Goal: Information Seeking & Learning: Check status

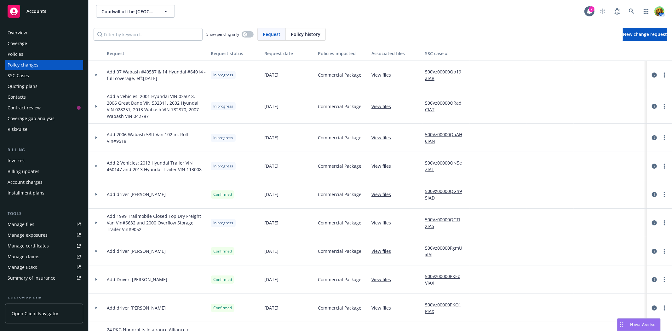
click at [28, 54] on div "Policies" at bounding box center [44, 54] width 73 height 10
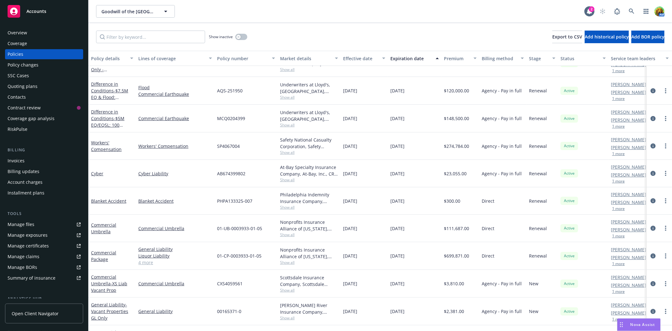
scroll to position [70, 0]
click at [105, 250] on link "Commercial Package" at bounding box center [103, 255] width 25 height 13
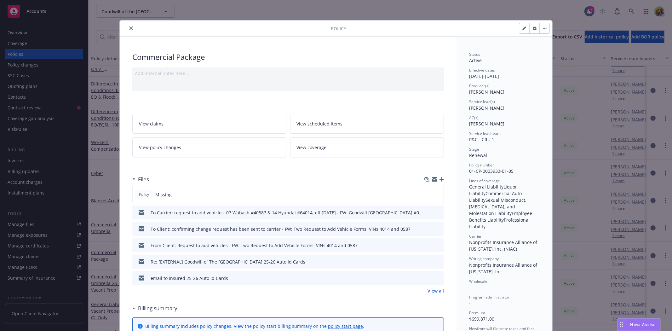
click at [130, 29] on icon "close" at bounding box center [131, 28] width 4 height 4
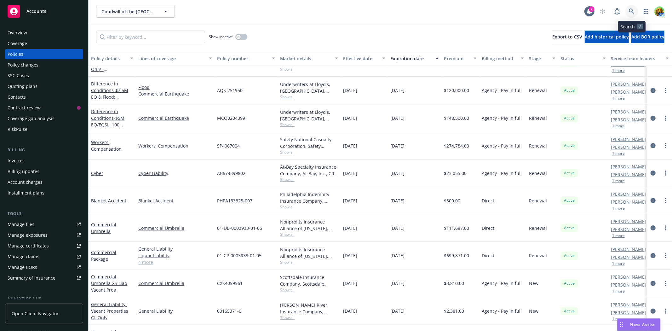
click at [629, 11] on icon at bounding box center [631, 11] width 5 height 5
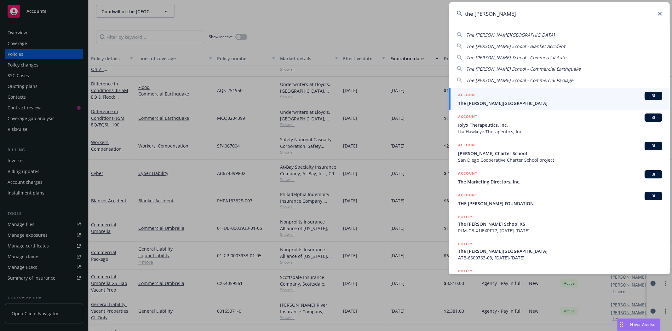
type input "the [PERSON_NAME]"
click at [489, 101] on span "The [PERSON_NAME][GEOGRAPHIC_DATA]" at bounding box center [560, 103] width 204 height 7
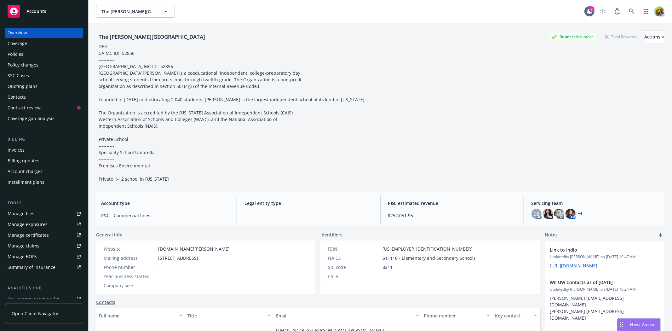
click at [20, 57] on div "Policies" at bounding box center [16, 54] width 16 height 10
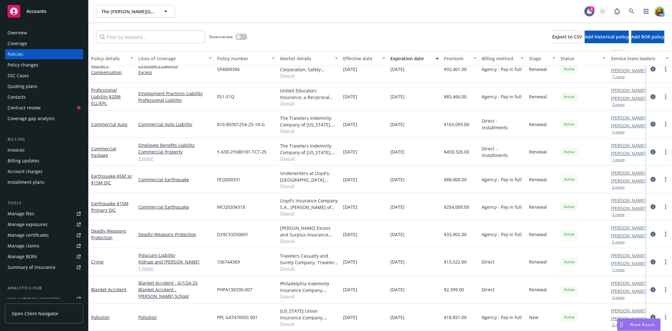
scroll to position [143, 0]
click at [115, 121] on link "Commercial Auto" at bounding box center [109, 124] width 36 height 6
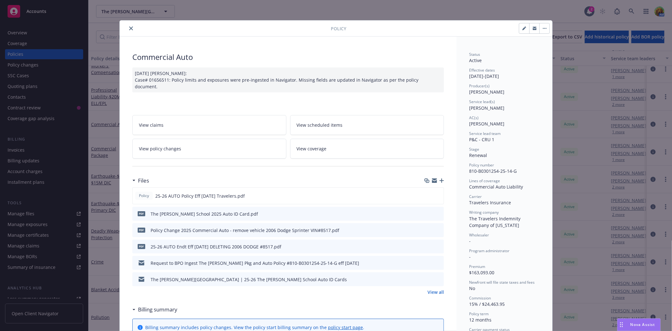
click at [176, 143] on link "View policy changes" at bounding box center [209, 149] width 154 height 20
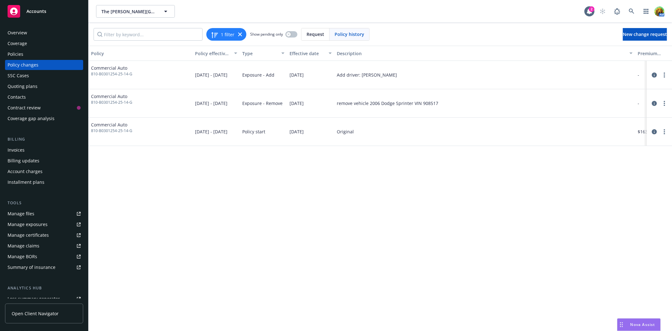
click at [350, 35] on span "Policy history" at bounding box center [349, 34] width 30 height 7
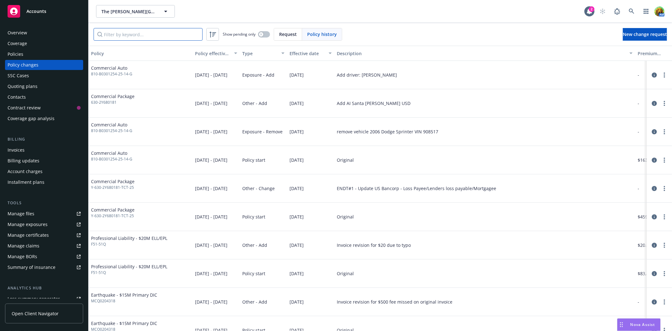
click at [116, 33] on input "Filter by keyword..." at bounding box center [148, 34] width 109 height 13
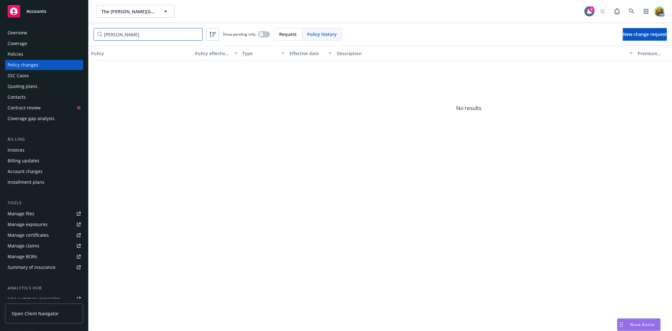
type input "[PERSON_NAME]"
click at [332, 33] on span "Policy history" at bounding box center [322, 34] width 30 height 7
click at [148, 35] on input "[PERSON_NAME]" at bounding box center [148, 34] width 109 height 13
click at [283, 33] on span "Request" at bounding box center [288, 34] width 18 height 7
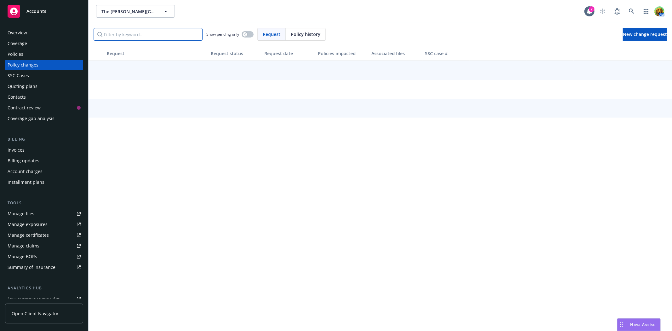
click at [168, 34] on input "Filter by keyword..." at bounding box center [148, 34] width 109 height 13
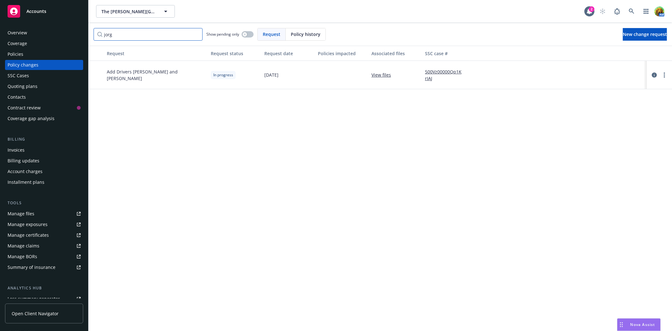
type input "jorg"
click at [443, 70] on link "500Vz00000Qp1KrIAJ" at bounding box center [446, 74] width 42 height 13
click at [128, 37] on input "jorg" at bounding box center [148, 34] width 109 height 13
click at [112, 34] on input "jorg" at bounding box center [148, 34] width 109 height 13
click at [654, 74] on icon "circleInformation" at bounding box center [654, 74] width 5 height 5
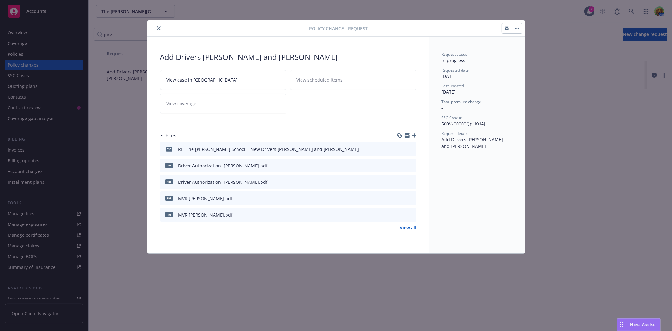
click at [159, 30] on button "close" at bounding box center [159, 29] width 8 height 8
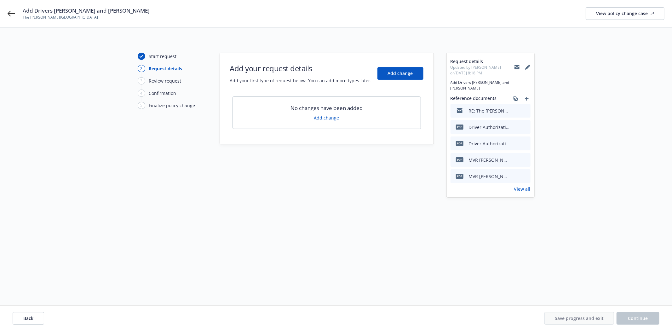
click at [514, 185] on link "View all" at bounding box center [522, 188] width 16 height 7
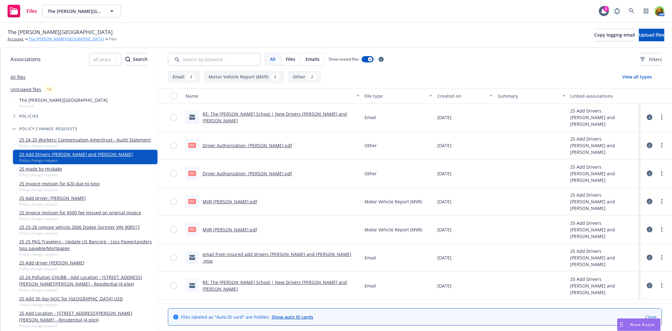
click at [46, 40] on link "The [PERSON_NAME][GEOGRAPHIC_DATA]" at bounding box center [66, 39] width 75 height 6
